Goal: Transaction & Acquisition: Purchase product/service

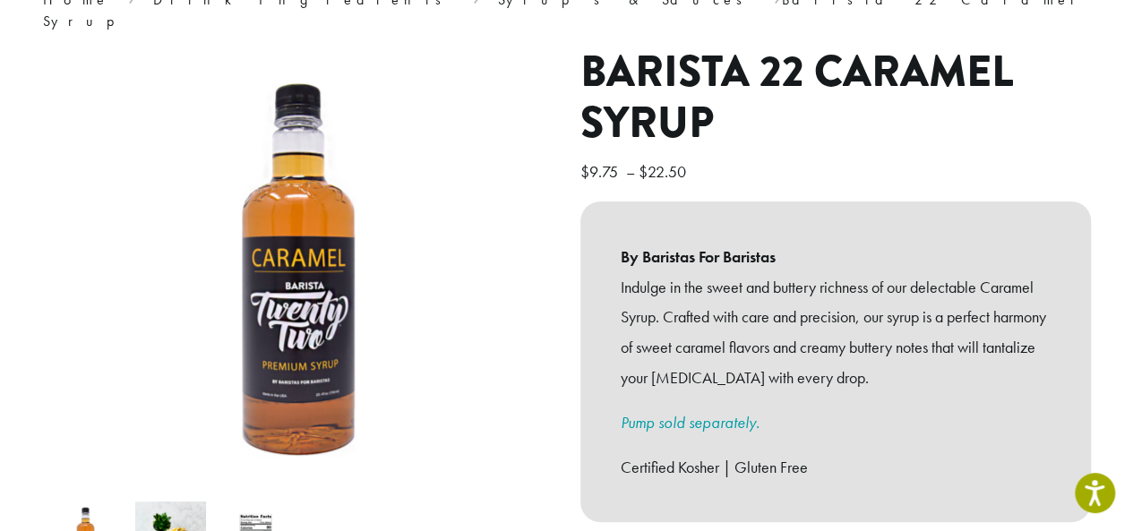
scroll to position [179, 0]
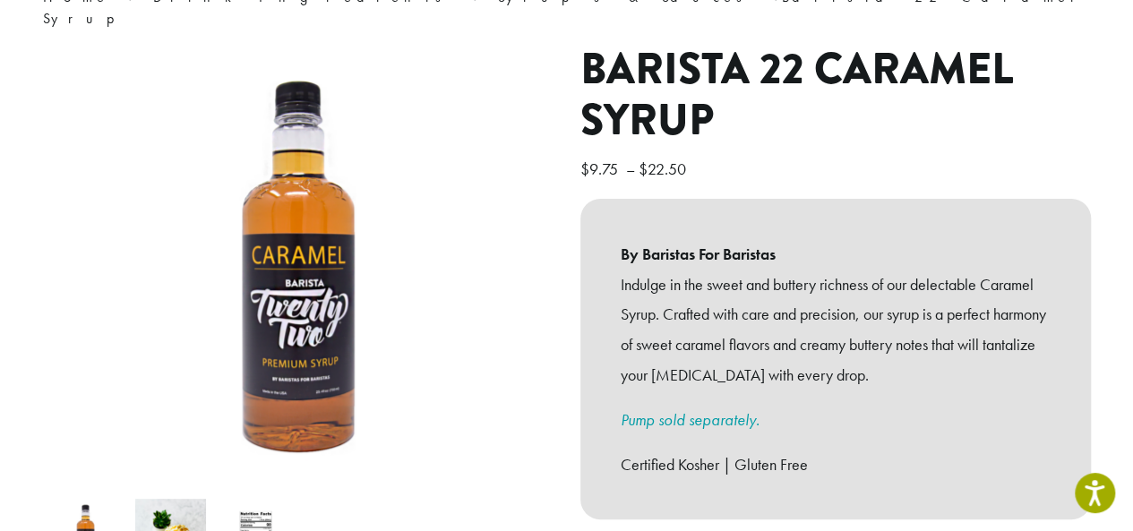
click at [263, 420] on img at bounding box center [298, 268] width 448 height 448
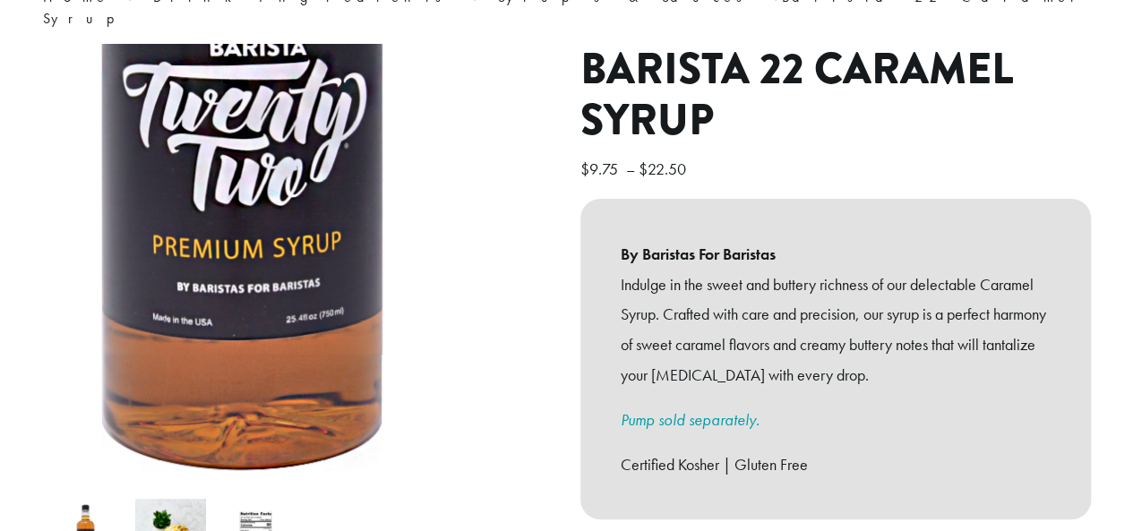
click at [253, 514] on img at bounding box center [255, 534] width 71 height 71
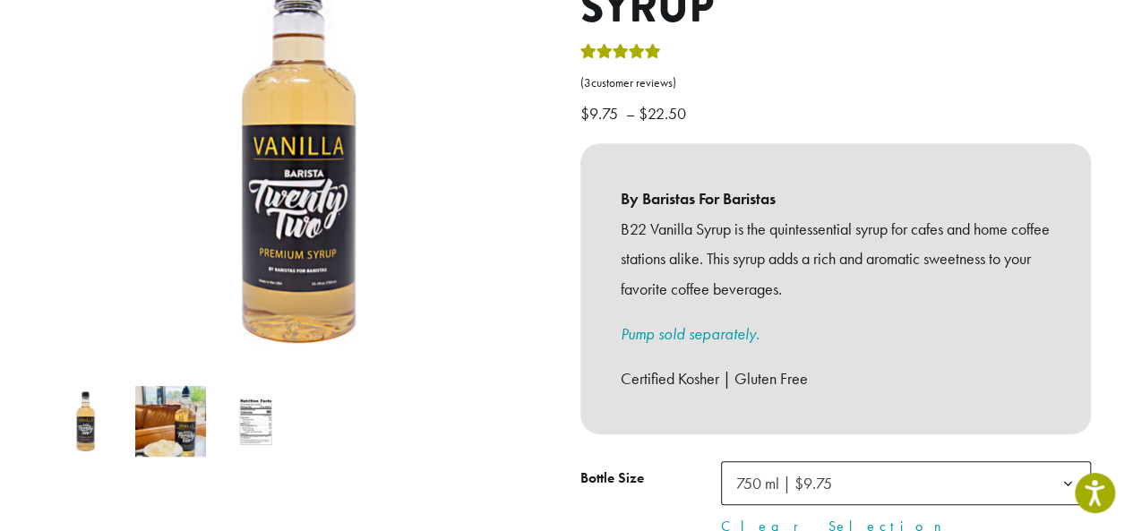
scroll to position [358, 0]
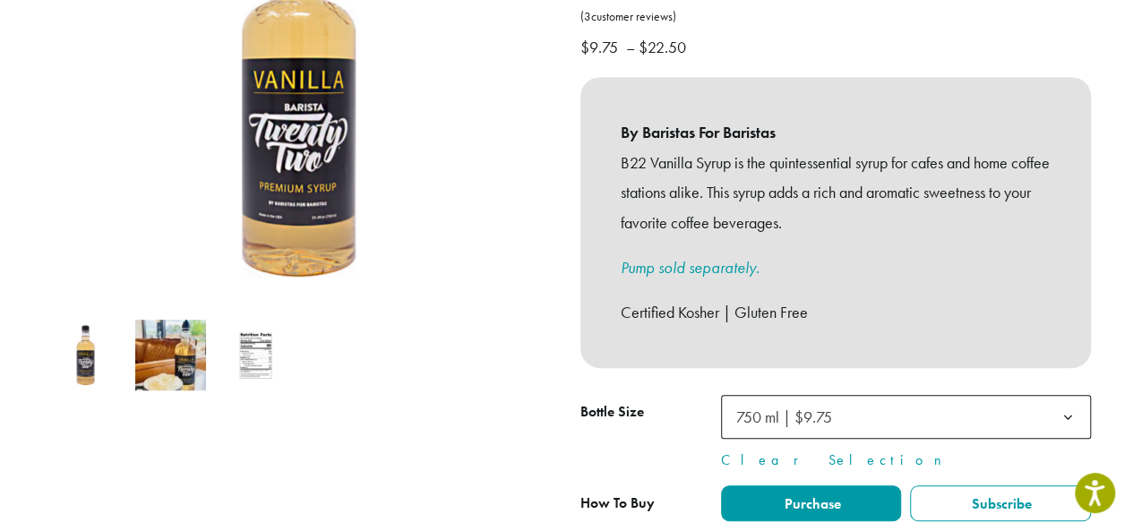
click at [254, 343] on img at bounding box center [255, 355] width 71 height 71
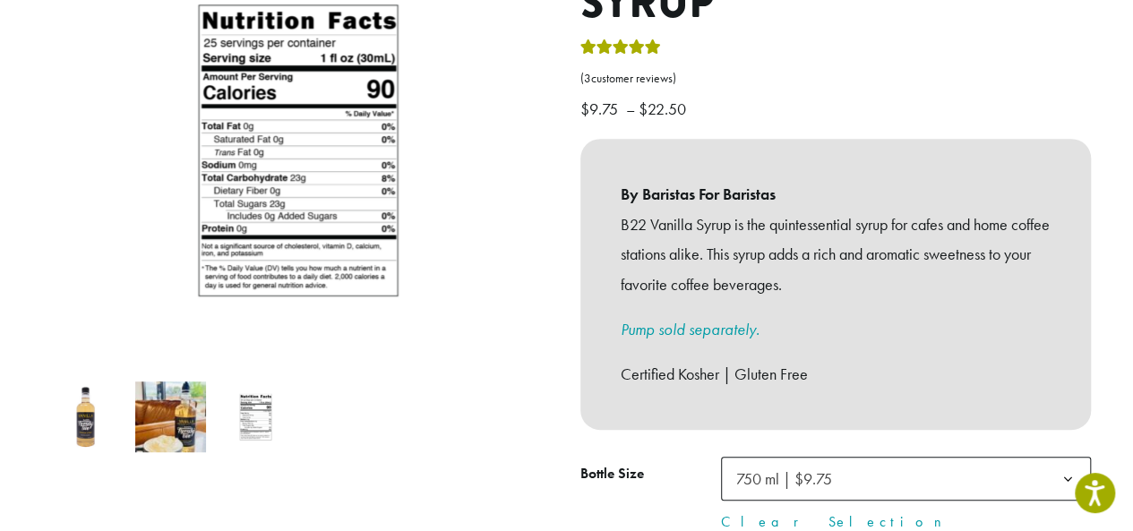
scroll to position [179, 0]
